Goal: Task Accomplishment & Management: Complete application form

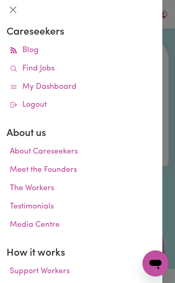
click at [16, 70] on icon at bounding box center [14, 69] width 8 height 8
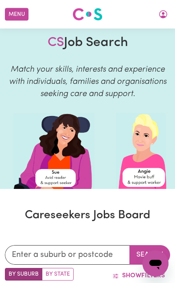
click at [161, 15] on icon "My Account" at bounding box center [163, 14] width 10 height 10
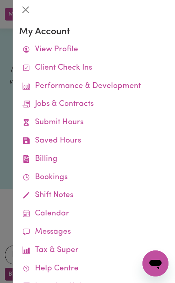
click at [35, 127] on link "Submit Hours" at bounding box center [94, 123] width 150 height 18
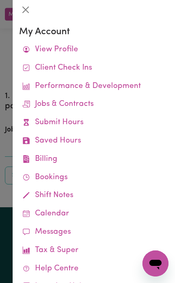
click at [6, 106] on div at bounding box center [87, 141] width 175 height 283
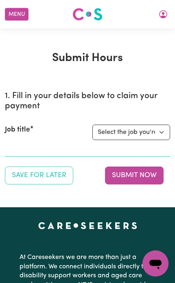
click at [4, 98] on div "Submit Hours 1. Fill in your details below to claim your payment Job title Sele…" at bounding box center [87, 117] width 175 height 133
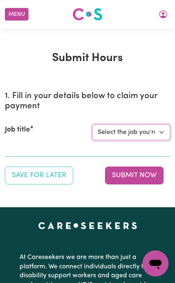
click at [161, 134] on select "Select the job you're submitting hours for... [Joshua Granvillani] Support Work…" at bounding box center [131, 132] width 78 height 15
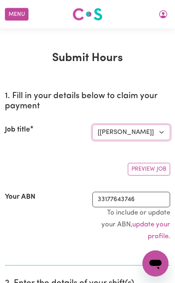
select select "0"
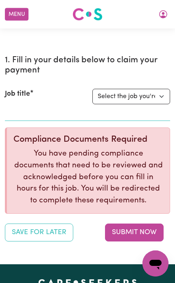
scroll to position [32, 0]
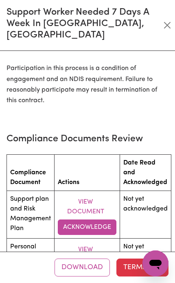
scroll to position [1379, 0]
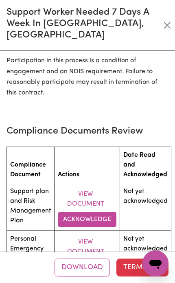
click at [73, 212] on button "Acknowledge" at bounding box center [87, 219] width 59 height 15
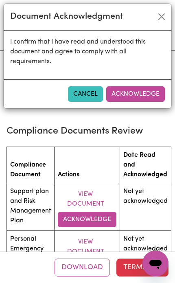
click at [123, 92] on button "Acknowledge" at bounding box center [135, 93] width 59 height 15
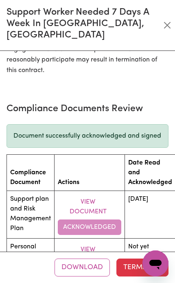
scroll to position [1405, 0]
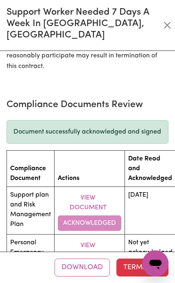
click at [71, 263] on button "Acknowledge" at bounding box center [87, 270] width 59 height 15
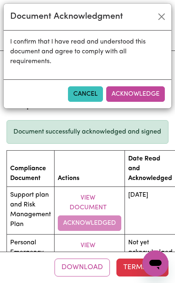
click at [151, 99] on button "Acknowledge" at bounding box center [135, 93] width 59 height 15
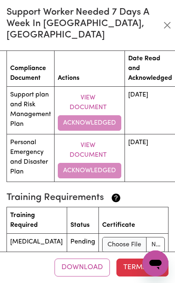
scroll to position [1505, 0]
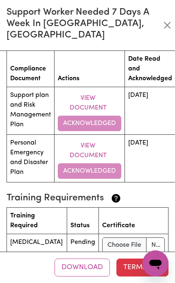
click at [119, 237] on input "file" at bounding box center [133, 244] width 63 height 15
click at [145, 237] on input "file" at bounding box center [133, 244] width 63 height 15
type input "C:\fakepath\image01-03-2021-124548-14.jpg"
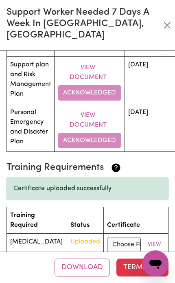
scroll to position [1535, 0]
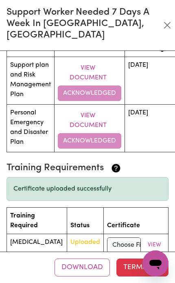
click at [130, 272] on button "Terminate" at bounding box center [143, 268] width 52 height 18
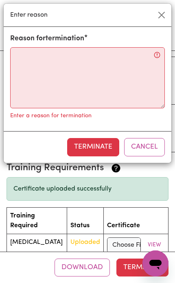
click at [160, 14] on button "Close" at bounding box center [161, 15] width 13 height 13
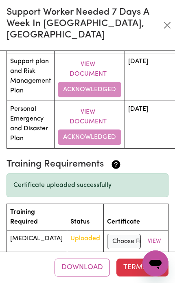
scroll to position [1537, 0]
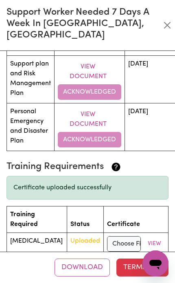
click at [89, 271] on button "Download" at bounding box center [82, 268] width 55 height 18
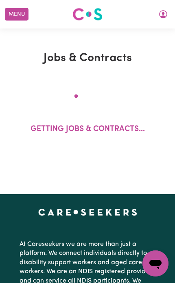
click at [166, 40] on div "Jobs & Contracts Getting jobs & contracts..." at bounding box center [87, 112] width 175 height 166
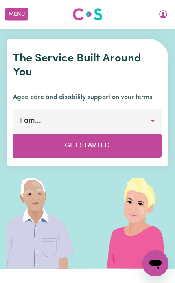
click at [161, 11] on icon "My Account" at bounding box center [163, 14] width 10 height 10
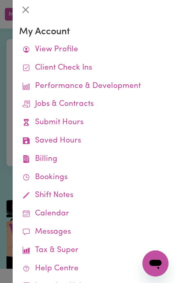
click at [25, 119] on icon at bounding box center [26, 122] width 5 height 7
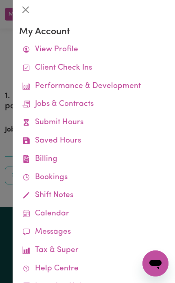
click at [4, 123] on div at bounding box center [87, 141] width 175 height 283
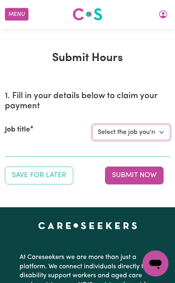
click at [165, 132] on select "Select the job you're submitting hours for... [Joshua Granvillani] Support Work…" at bounding box center [131, 132] width 78 height 15
select select "14115"
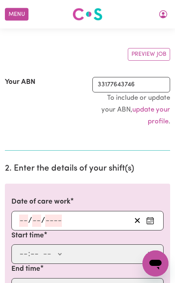
scroll to position [161, 0]
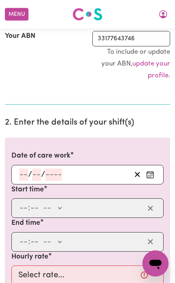
click at [155, 174] on button "Enter the date of care work" at bounding box center [150, 175] width 13 height 12
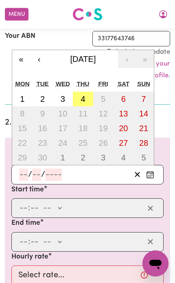
click at [83, 96] on abbr "4" at bounding box center [83, 99] width 4 height 9
type input "2025-09-04"
type input "4"
type input "9"
type input "2025"
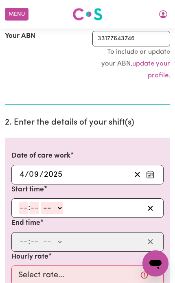
click at [25, 210] on input "number" at bounding box center [23, 208] width 9 height 12
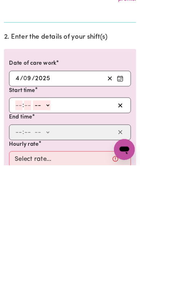
type input "3"
type input "0"
click at [54, 202] on select "-- AM PM" at bounding box center [51, 208] width 22 height 12
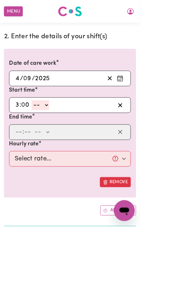
select select "pm"
type input "15:00"
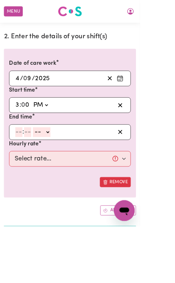
click at [20, 163] on input "number" at bounding box center [23, 165] width 9 height 12
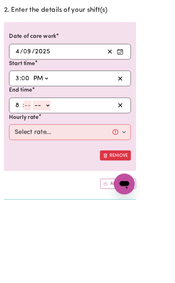
type input "8"
type input "0"
click at [57, 159] on select "-- AM PM" at bounding box center [51, 165] width 22 height 12
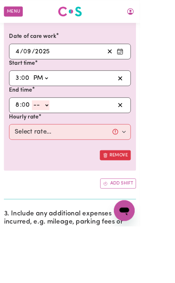
select select "pm"
type input "20:00"
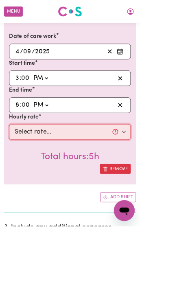
click at [23, 163] on select "Select rate... $57.17 (Weekday) $77.96 (Saturday) $103.95 (Sunday) $129.94 (Pub…" at bounding box center [87, 166] width 152 height 20
select select "57.17-Weekday"
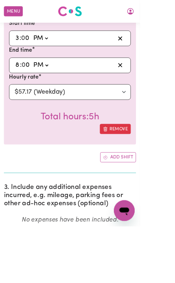
scroll to position [281, 0]
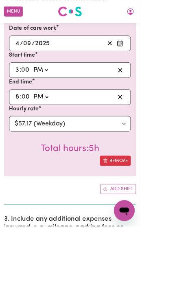
click at [160, 239] on button "Add shift" at bounding box center [147, 236] width 45 height 13
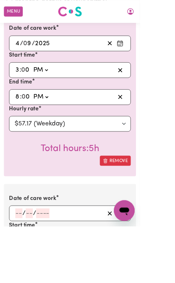
click at [21, 263] on input "number" at bounding box center [23, 267] width 9 height 12
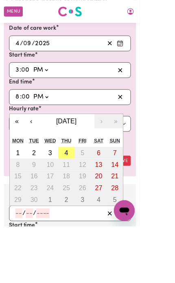
scroll to position [298, 0]
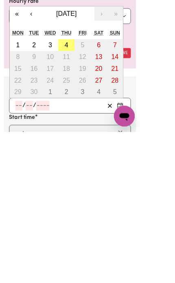
click at [79, 167] on button "4" at bounding box center [83, 174] width 20 height 15
type input "2025-09-04"
type input "4"
type input "9"
type input "2025"
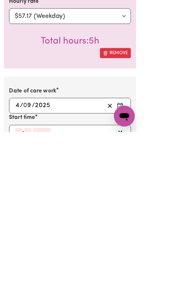
scroll to position [416, 0]
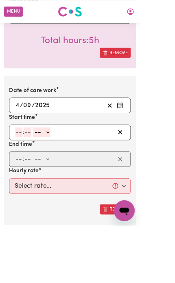
click at [22, 160] on input "number" at bounding box center [23, 166] width 9 height 12
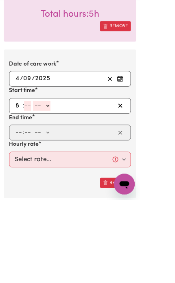
type input "8"
type input "0"
click at [56, 160] on select "-- AM PM" at bounding box center [51, 166] width 22 height 12
select select "pm"
type input "20:00"
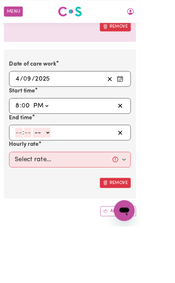
scroll to position [450, 0]
click at [18, 156] on div ": -- AM PM" at bounding box center [87, 166] width 152 height 20
click at [21, 166] on input "number" at bounding box center [23, 166] width 9 height 12
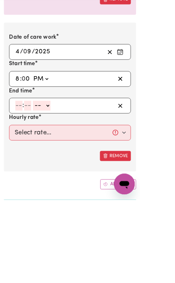
type input "9"
type input "30"
click at [52, 160] on select "-- AM PM" at bounding box center [50, 166] width 22 height 12
select select "pm"
type input "21:30"
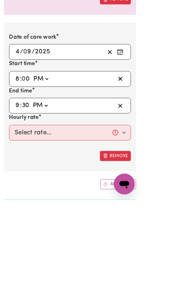
scroll to position [483, 0]
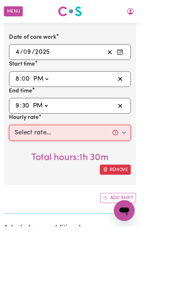
click at [22, 160] on select "Select rate... $57.17 (Weekday) $77.96 (Saturday) $103.95 (Sunday) $129.94 (Pub…" at bounding box center [87, 166] width 152 height 20
select select "62.37-EveningCare"
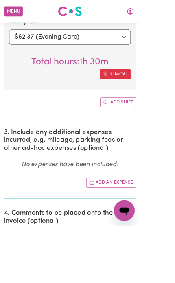
scroll to position [743, 0]
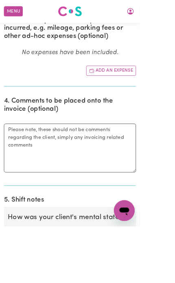
radio input "true"
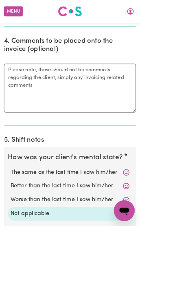
scroll to position [889, 0]
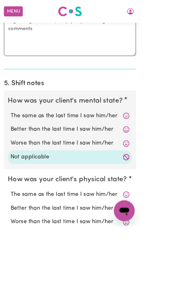
radio input "true"
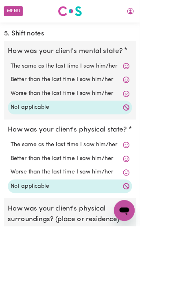
radio input "true"
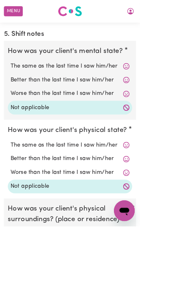
scroll to position [1116, 0]
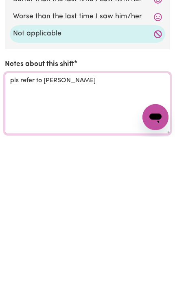
type textarea "pls refer to trello"
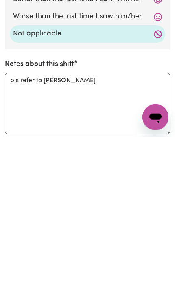
scroll to position [1262, 0]
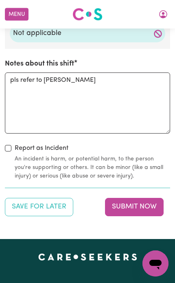
click at [152, 198] on button "Submit Now" at bounding box center [134, 207] width 59 height 18
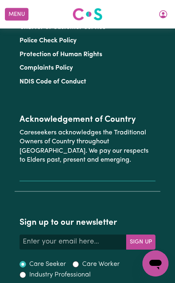
scroll to position [0, 0]
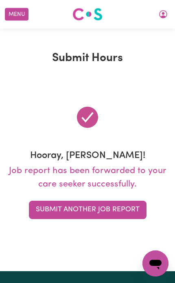
click at [60, 214] on button "Submit Another Job Report" at bounding box center [88, 210] width 118 height 18
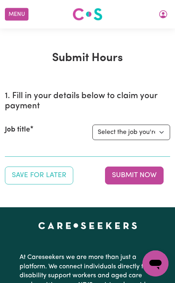
click at [163, 15] on icon "My Account" at bounding box center [163, 14] width 10 height 10
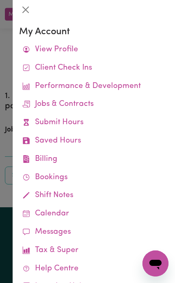
click at [0, 0] on link "Job Reports" at bounding box center [0, 0] width 0 height 0
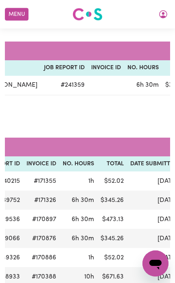
scroll to position [0, 138]
